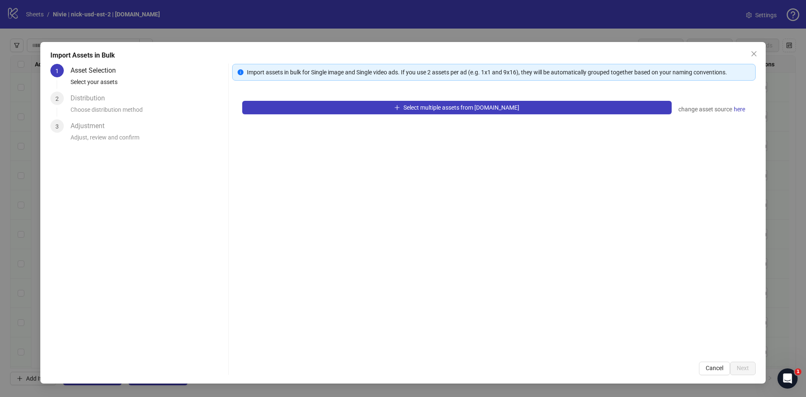
scroll to position [1735, 0]
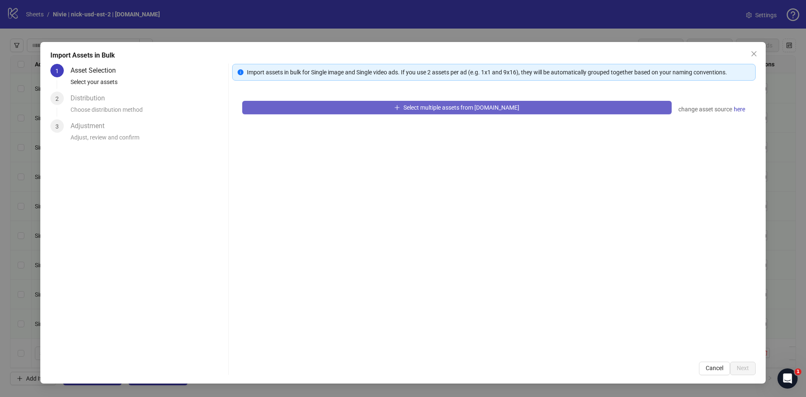
click at [416, 107] on span "Select multiple assets from [DOMAIN_NAME]" at bounding box center [461, 107] width 116 height 7
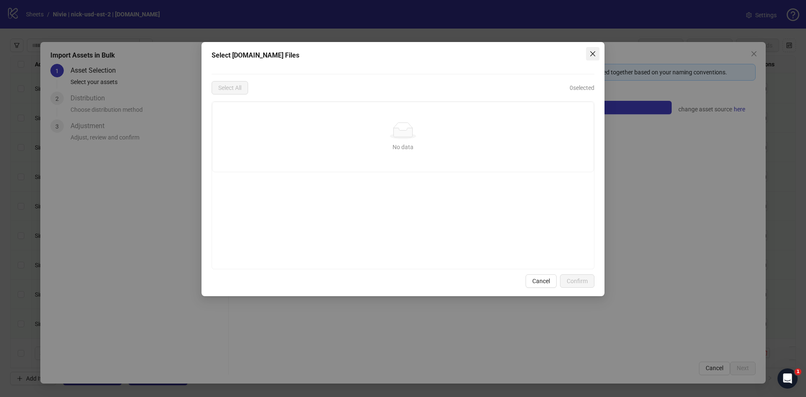
click at [593, 55] on icon "close" at bounding box center [592, 53] width 7 height 7
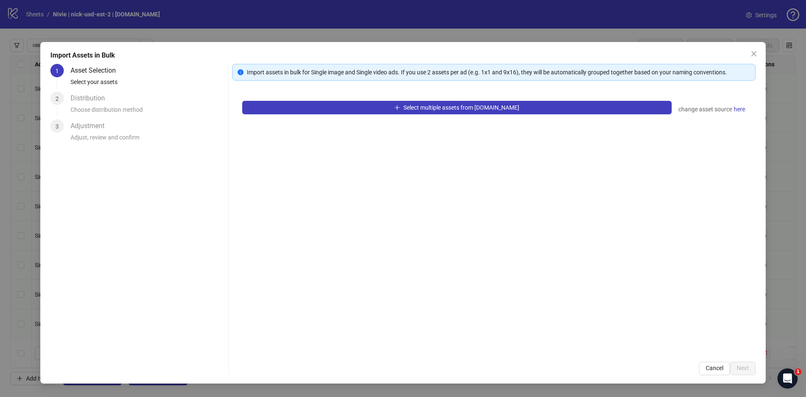
drag, startPoint x: 756, startPoint y: 55, endPoint x: 697, endPoint y: 54, distance: 59.2
click at [757, 55] on span "Close" at bounding box center [753, 53] width 13 height 7
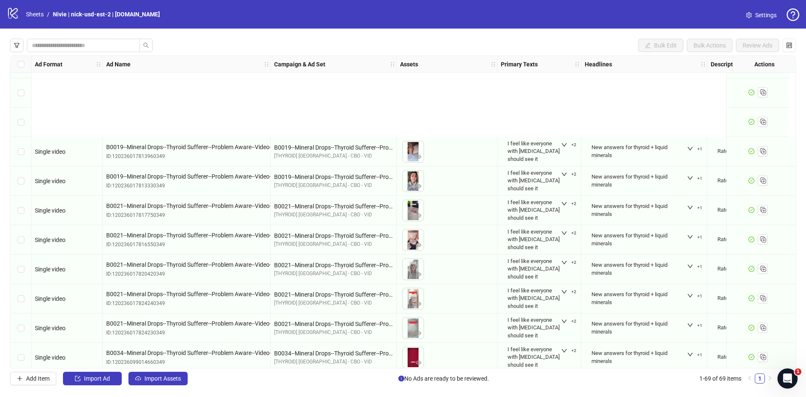
scroll to position [1735, 0]
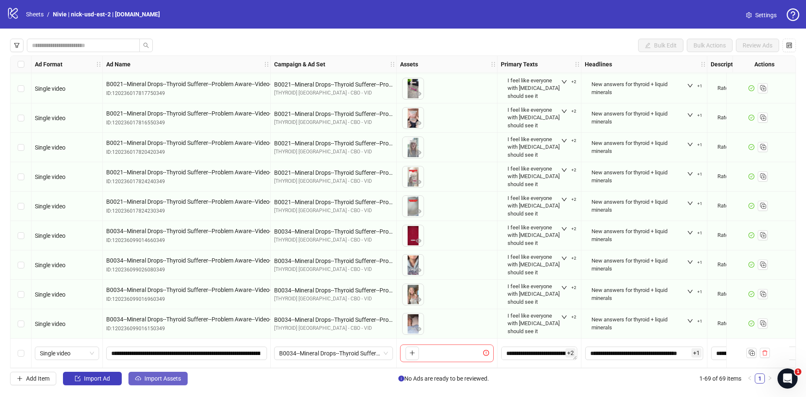
click at [149, 373] on button "Import Assets" at bounding box center [157, 377] width 59 height 13
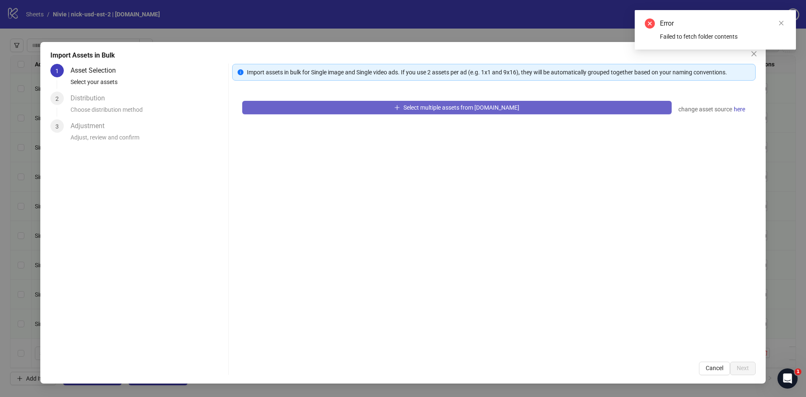
click at [533, 112] on button "Select multiple assets from [DOMAIN_NAME]" at bounding box center [456, 107] width 429 height 13
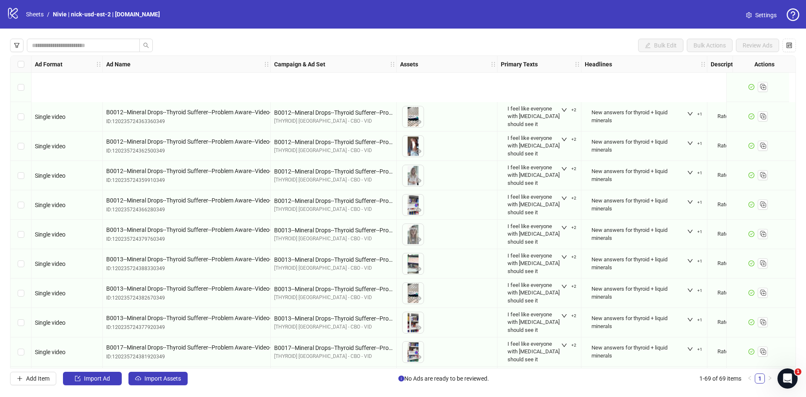
scroll to position [84, 0]
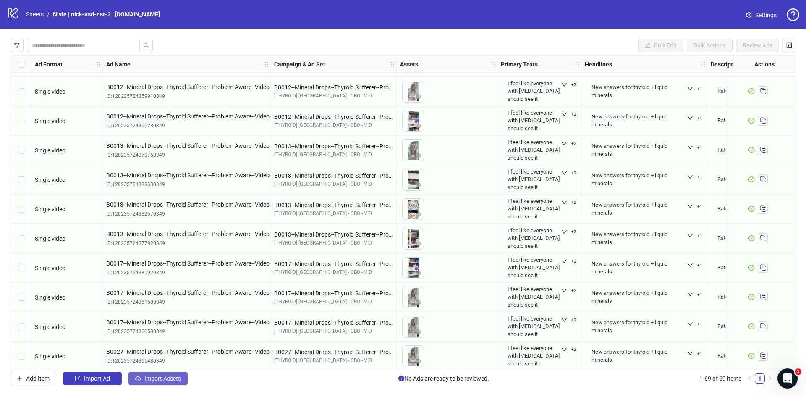
click at [137, 381] on span "button" at bounding box center [138, 378] width 6 height 7
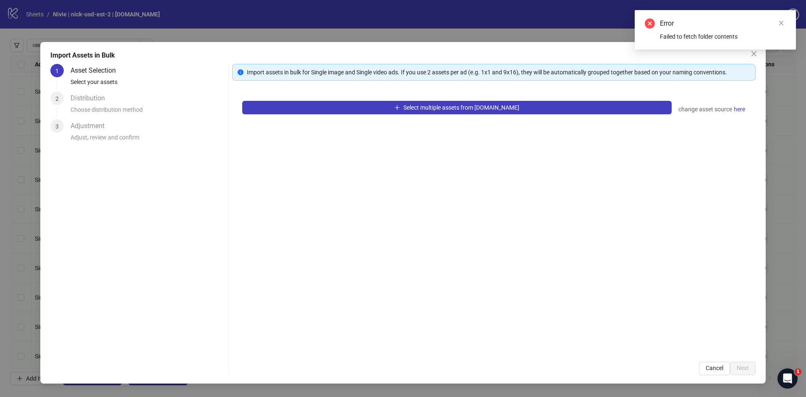
click at [755, 50] on div "Error Failed to fetch folder contents" at bounding box center [715, 29] width 161 height 39
click at [788, 374] on icon "Open Intercom Messenger" at bounding box center [786, 377] width 14 height 14
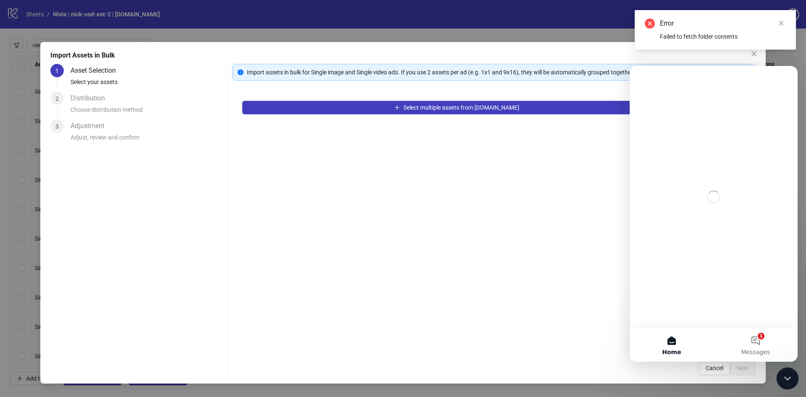
scroll to position [0, 0]
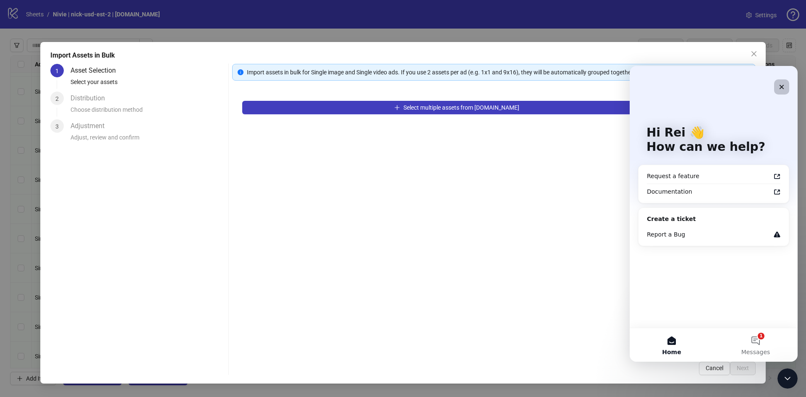
click at [784, 83] on div "Close" at bounding box center [781, 86] width 15 height 15
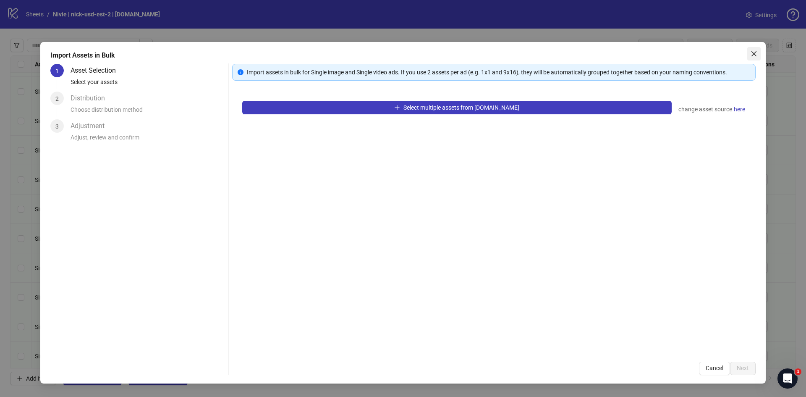
click at [753, 53] on icon "close" at bounding box center [753, 53] width 5 height 5
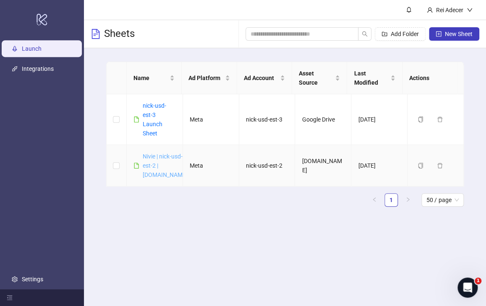
click at [157, 167] on link "Nivie | nick-usd-est-2 | [DOMAIN_NAME]" at bounding box center [165, 165] width 45 height 25
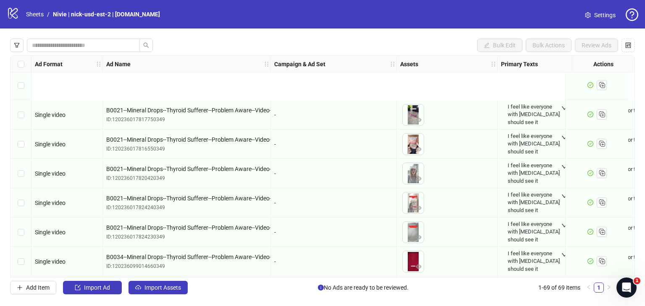
scroll to position [1825, 0]
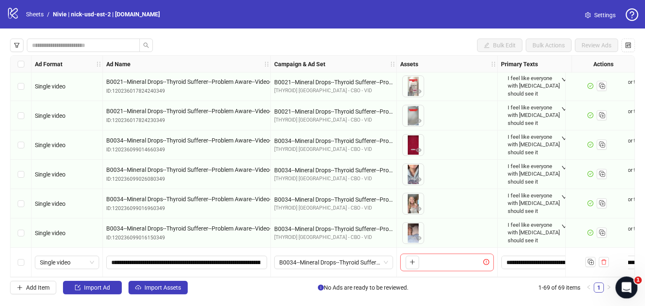
click at [479, 289] on div "Open Intercom Messenger" at bounding box center [625, 287] width 28 height 28
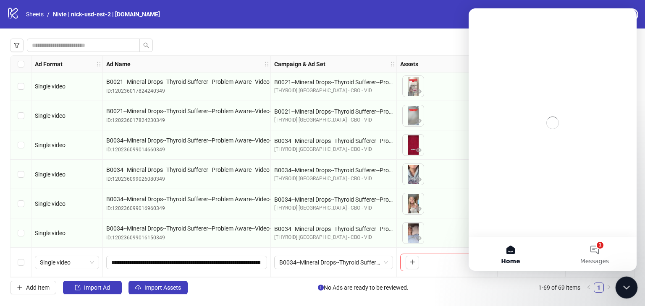
scroll to position [0, 0]
